Goal: Information Seeking & Learning: Learn about a topic

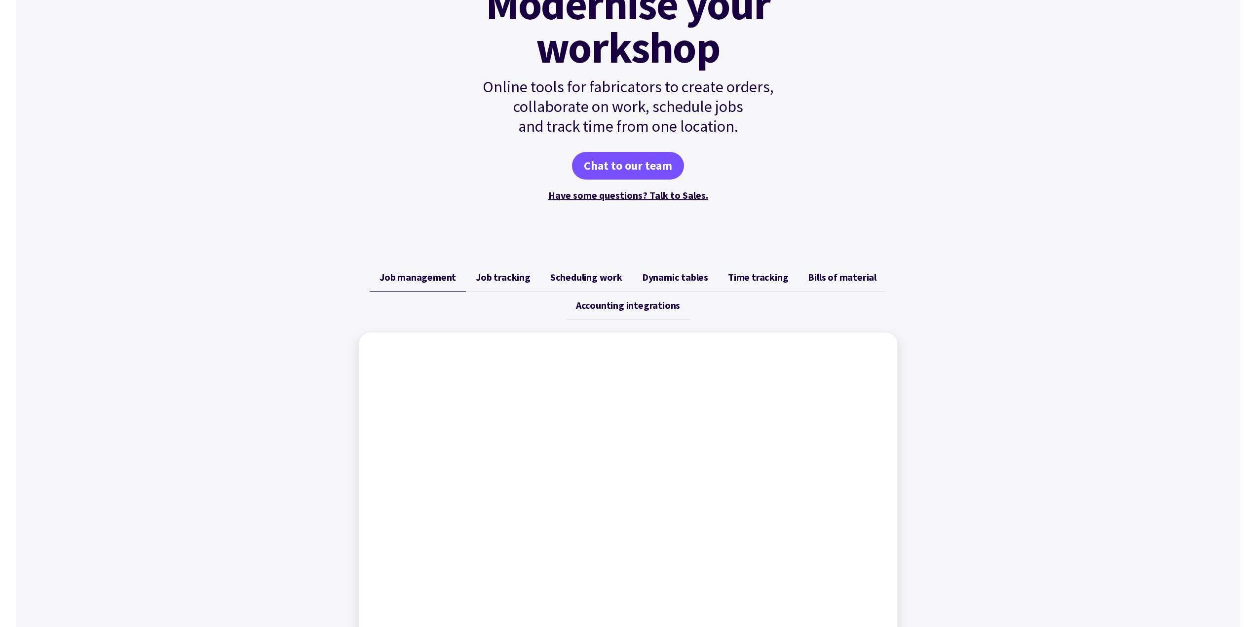
scroll to position [148, 0]
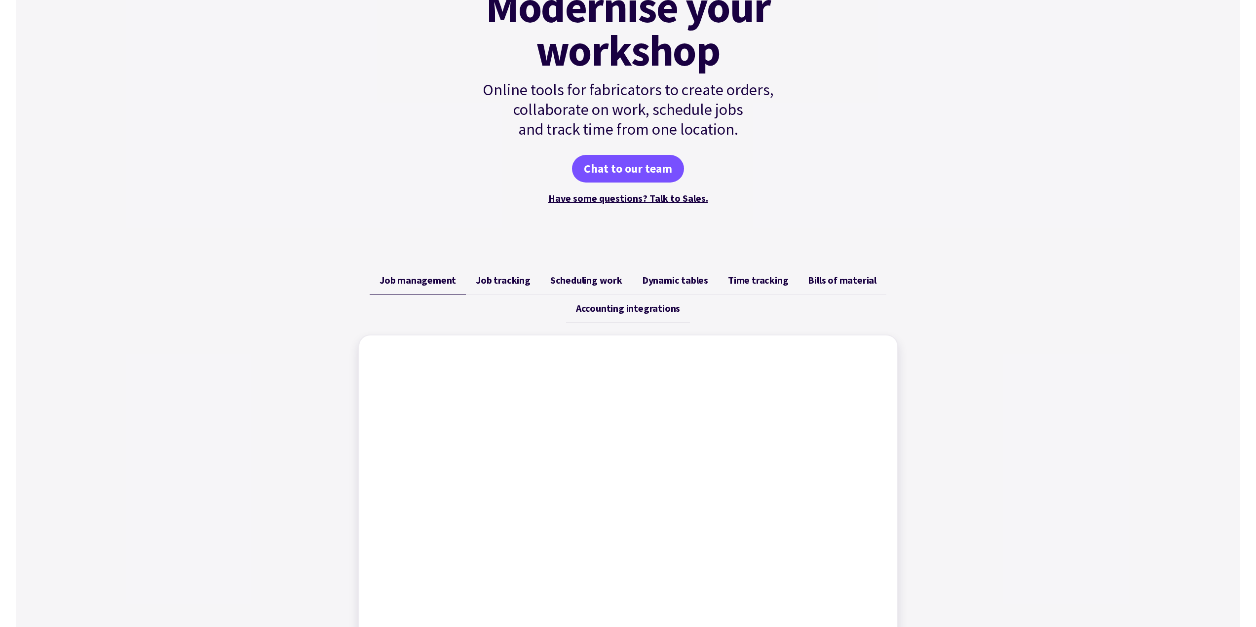
click at [506, 282] on span "Job tracking" at bounding box center [503, 280] width 55 height 12
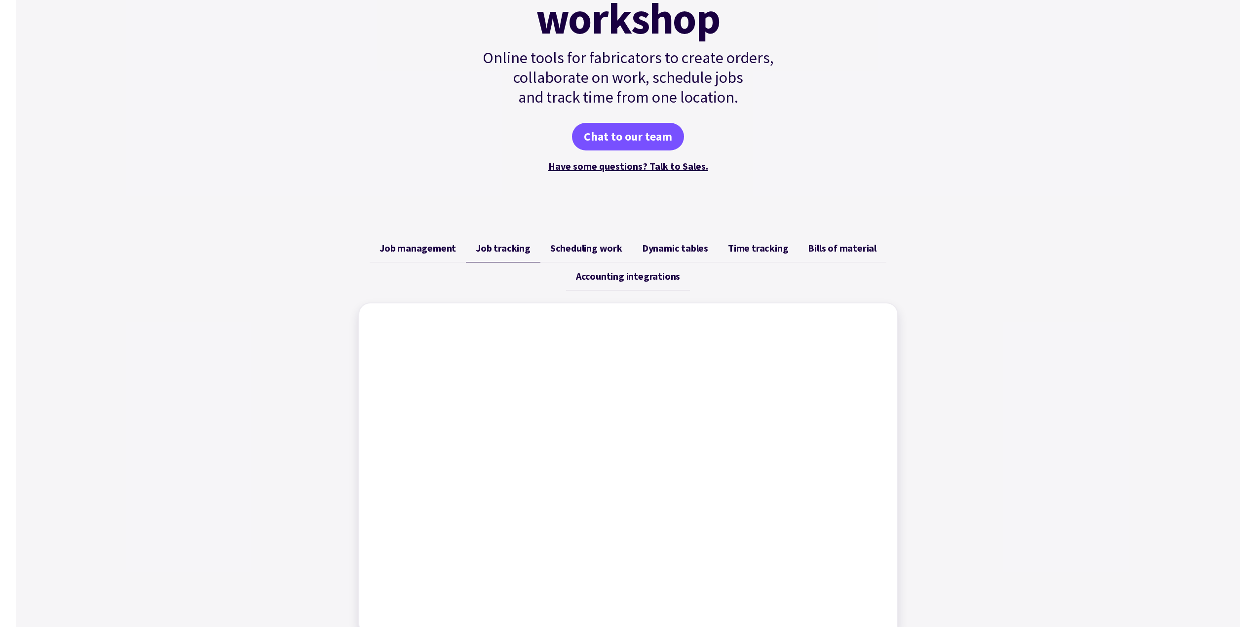
scroll to position [197, 0]
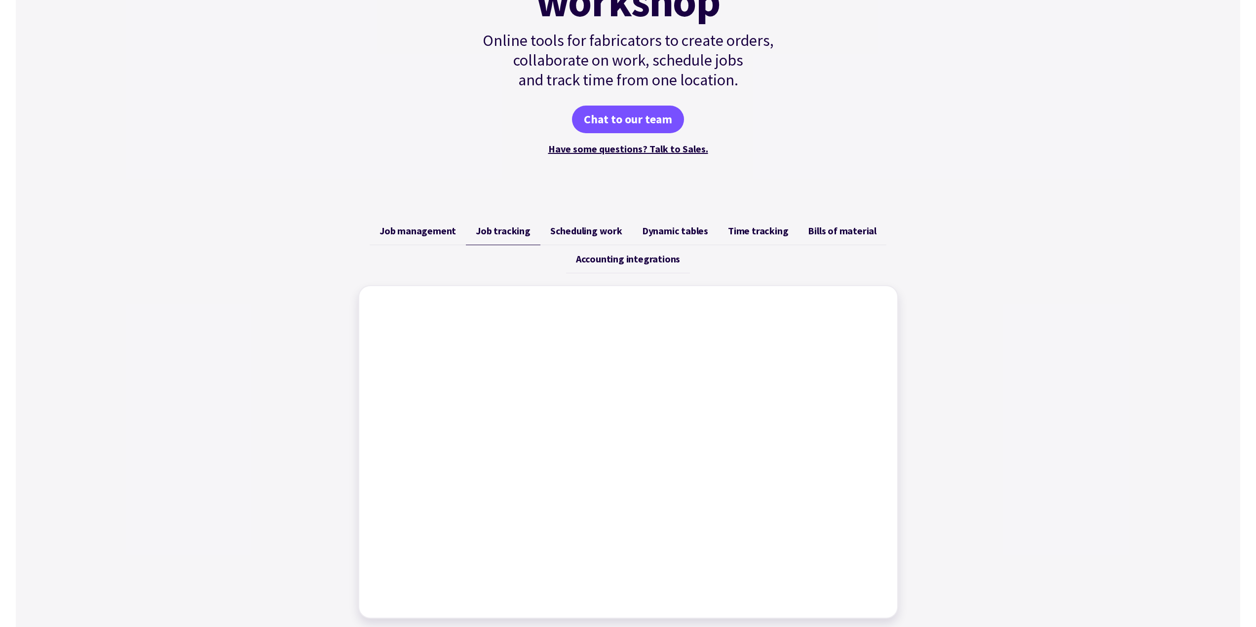
click at [581, 230] on span "Scheduling work" at bounding box center [586, 231] width 72 height 12
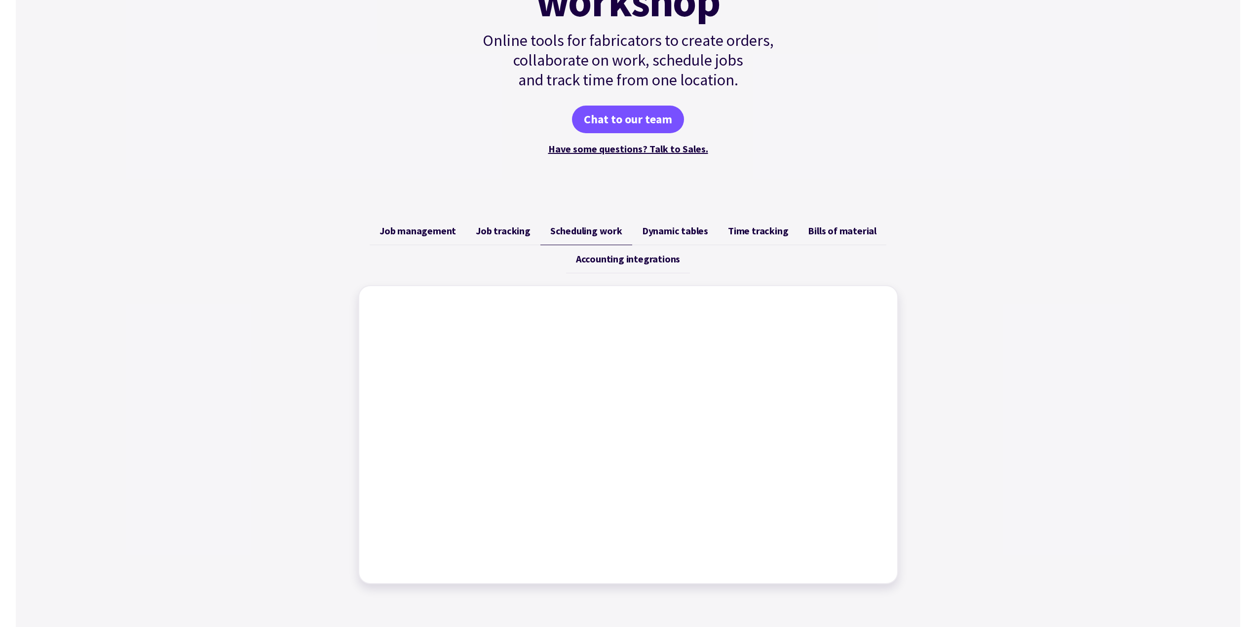
click at [659, 231] on span "Dynamic tables" at bounding box center [675, 231] width 66 height 12
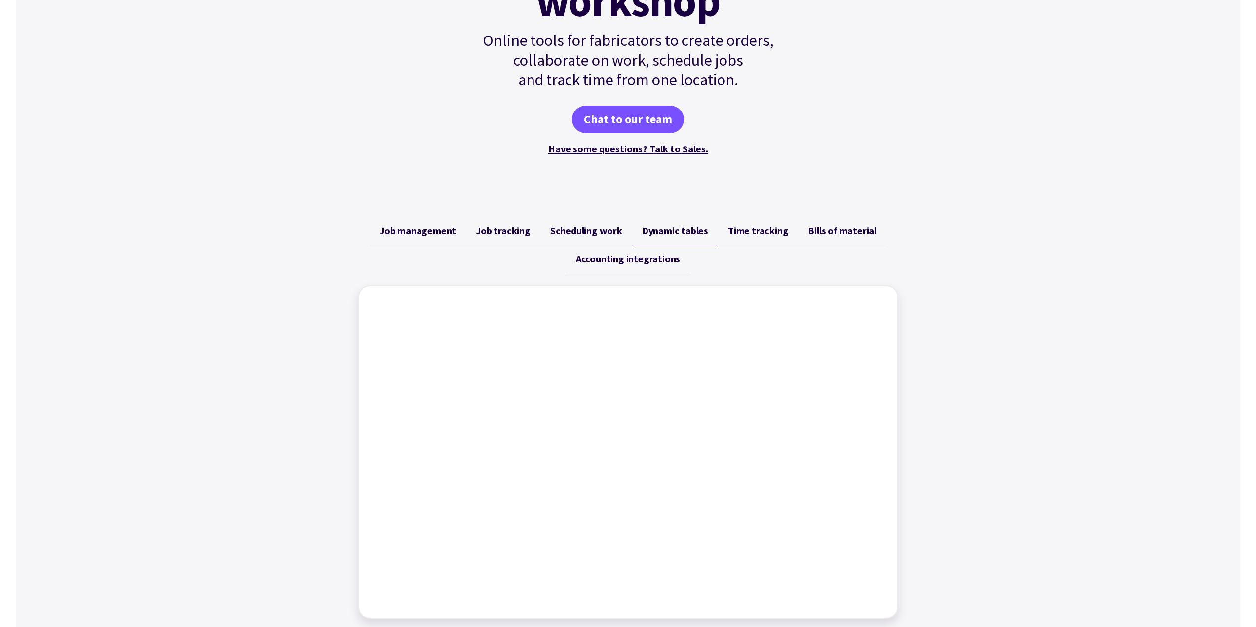
click at [750, 232] on span "Time tracking" at bounding box center [758, 231] width 60 height 12
click at [830, 230] on span "Bills of material" at bounding box center [842, 231] width 69 height 12
click at [627, 258] on span "Accounting integrations" at bounding box center [628, 259] width 104 height 12
click at [751, 232] on span "Time tracking" at bounding box center [758, 231] width 60 height 12
click at [825, 229] on span "Bills of material" at bounding box center [842, 231] width 69 height 12
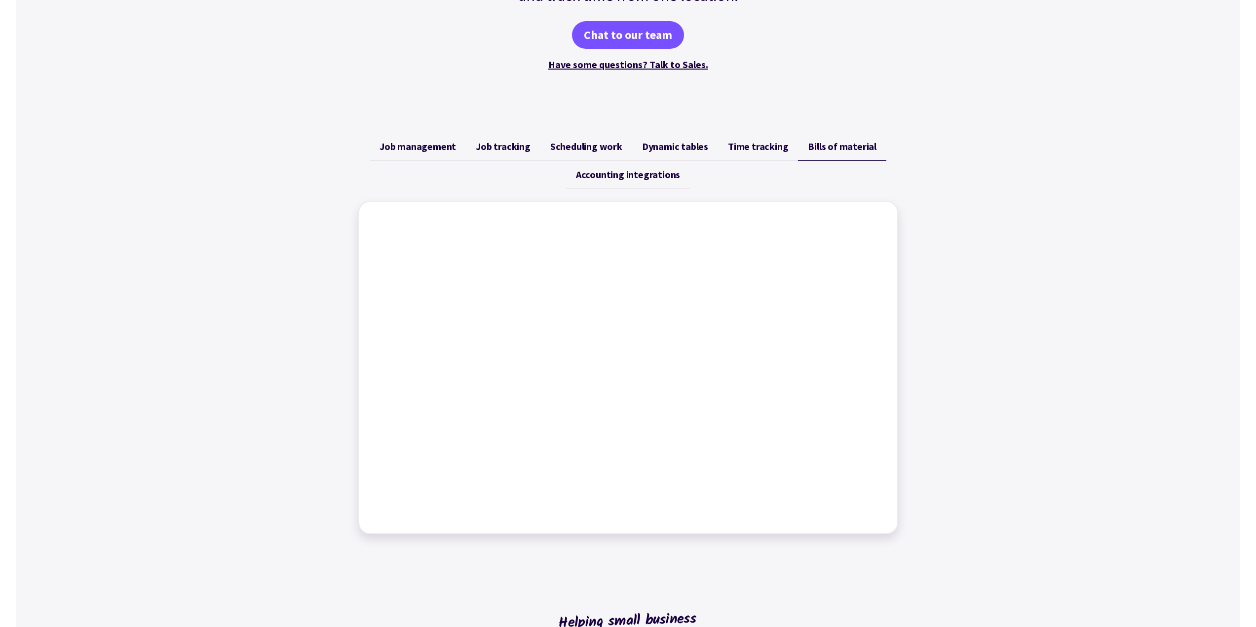
scroll to position [247, 0]
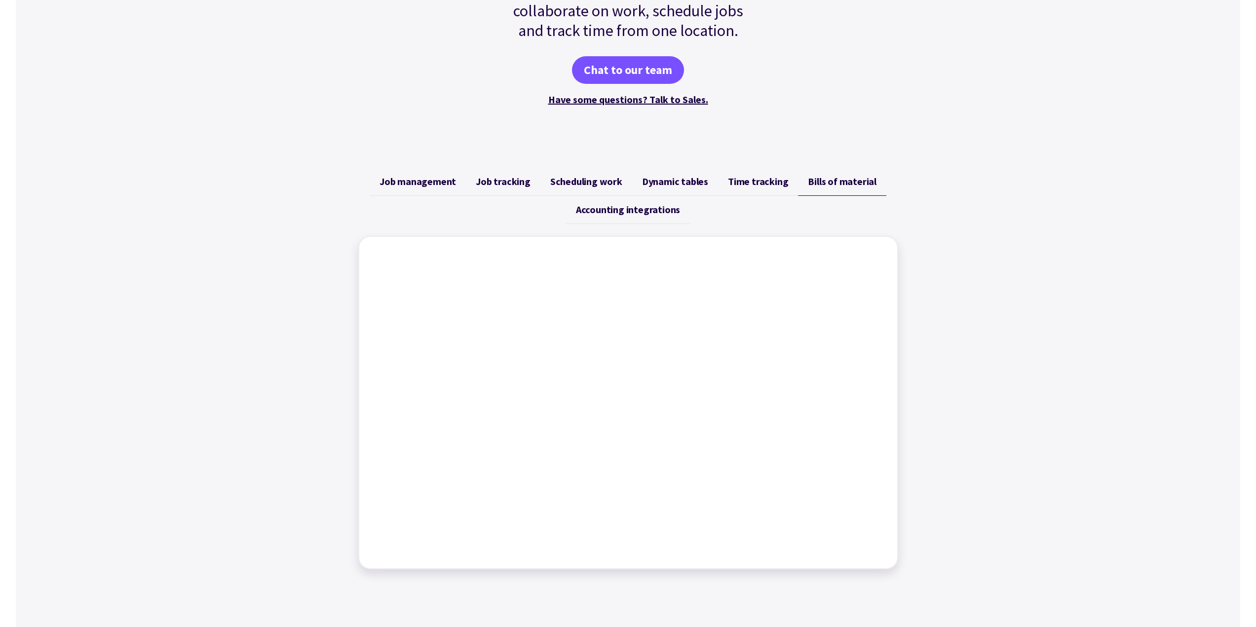
click at [748, 179] on span "Time tracking" at bounding box center [758, 182] width 60 height 12
